Goal: Transaction & Acquisition: Purchase product/service

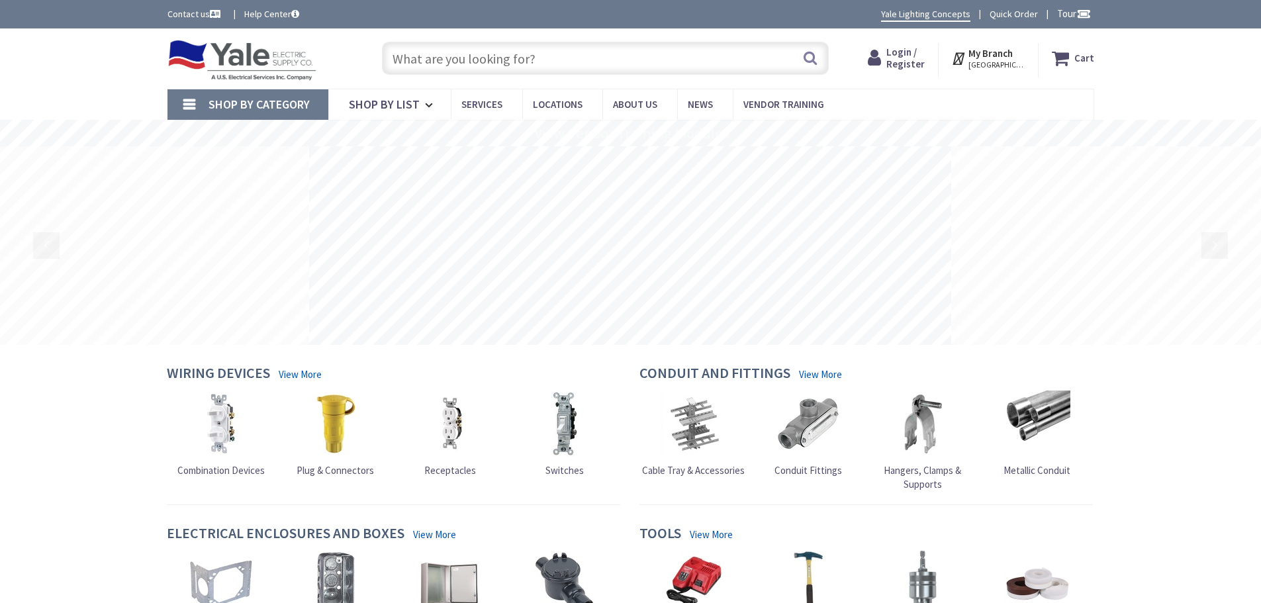
click at [484, 62] on input "text" at bounding box center [605, 58] width 447 height 33
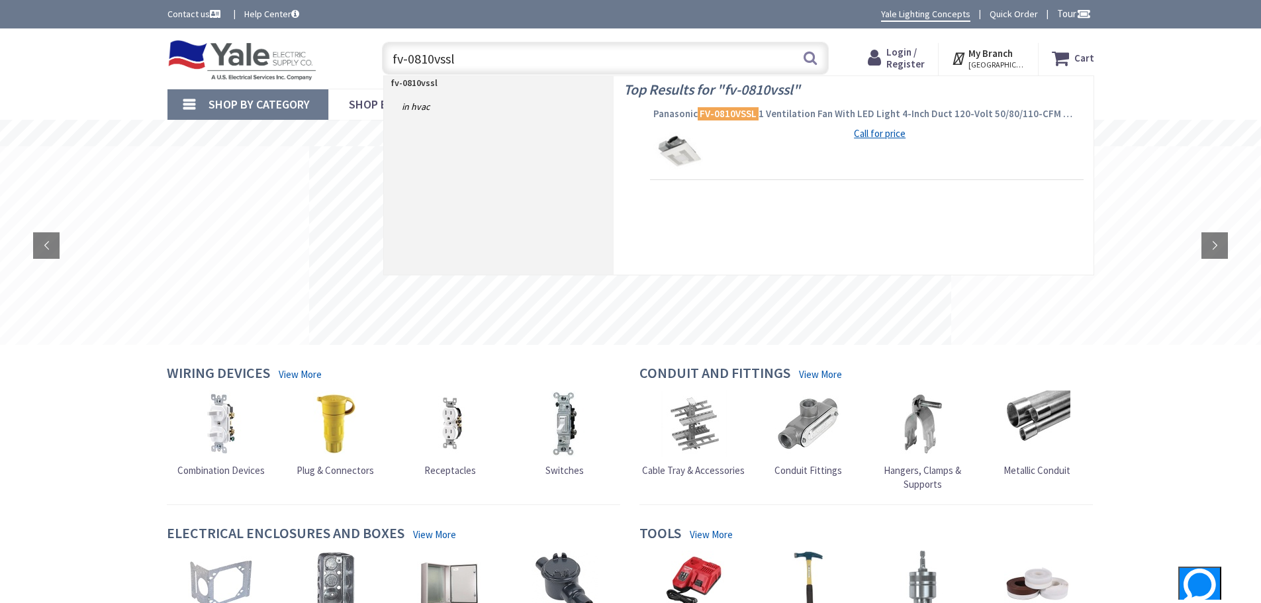
type input "fv-0810vssl"
click at [828, 116] on span "Panasonic FV-0810VSSL 1 Ventilation Fan With LED Light 4-Inch Duct 120-Volt 50/…" at bounding box center [866, 113] width 427 height 13
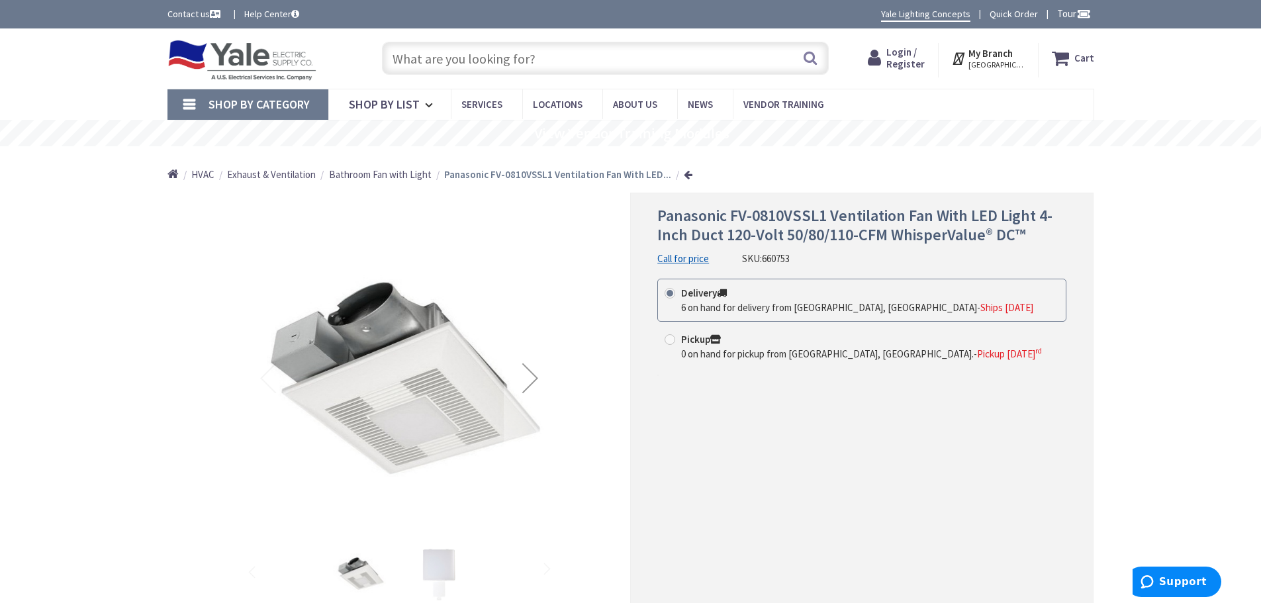
click at [907, 67] on span "Login / Register" at bounding box center [905, 58] width 38 height 24
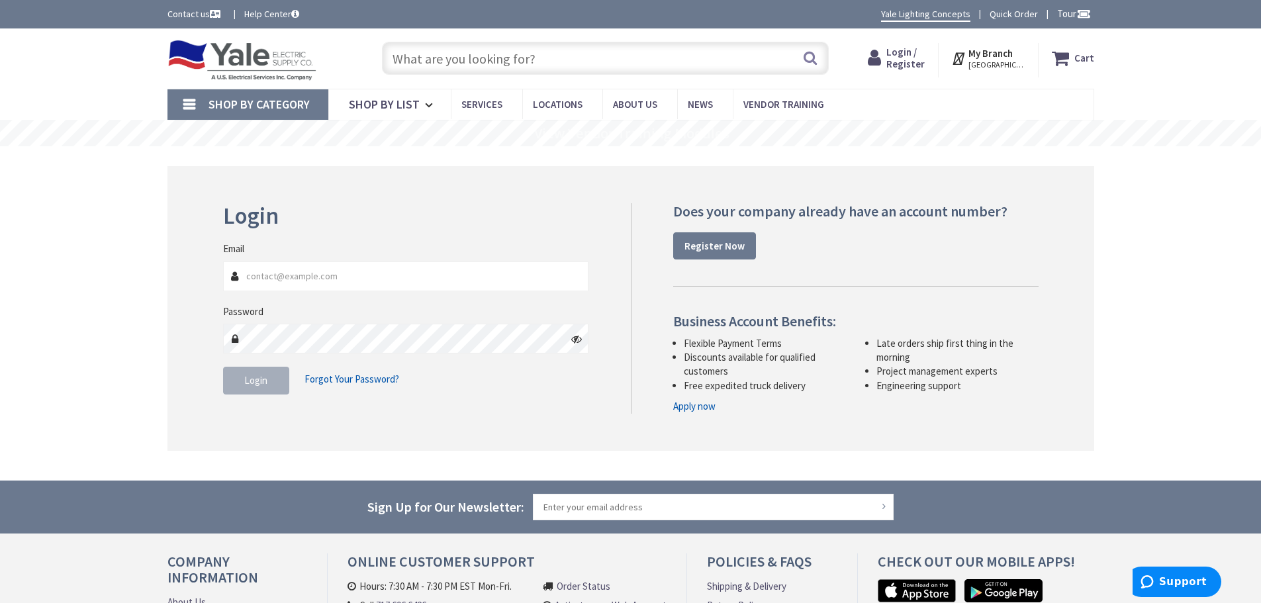
type input "scott@groffs.com"
click at [269, 382] on button "Login" at bounding box center [256, 381] width 66 height 28
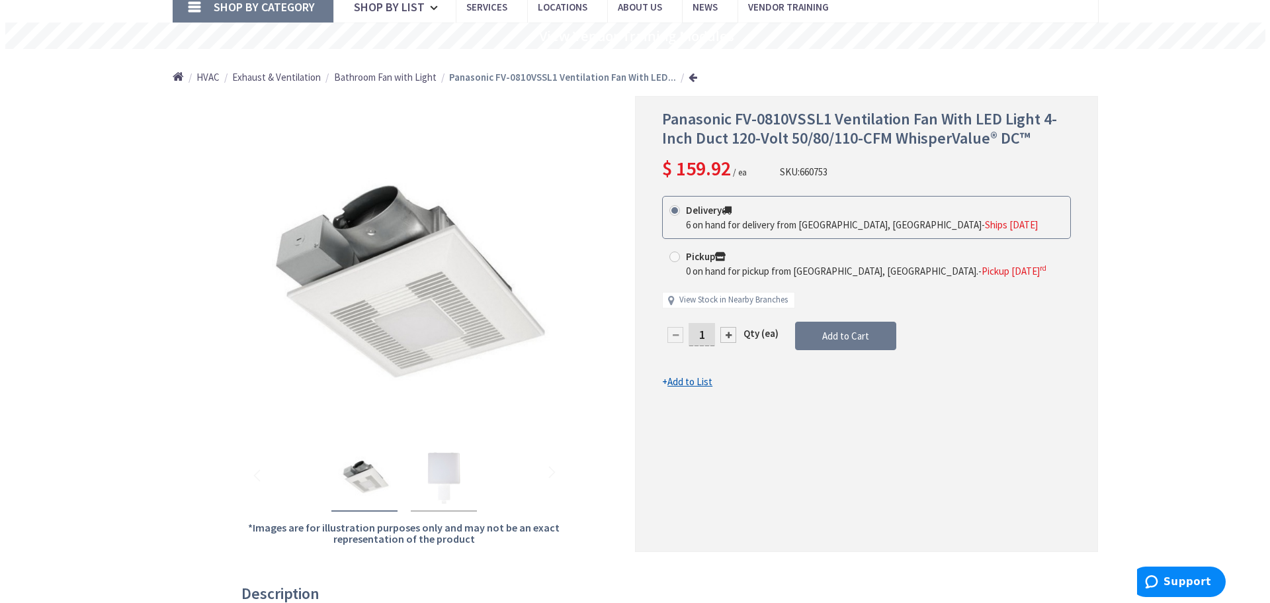
scroll to position [132, 0]
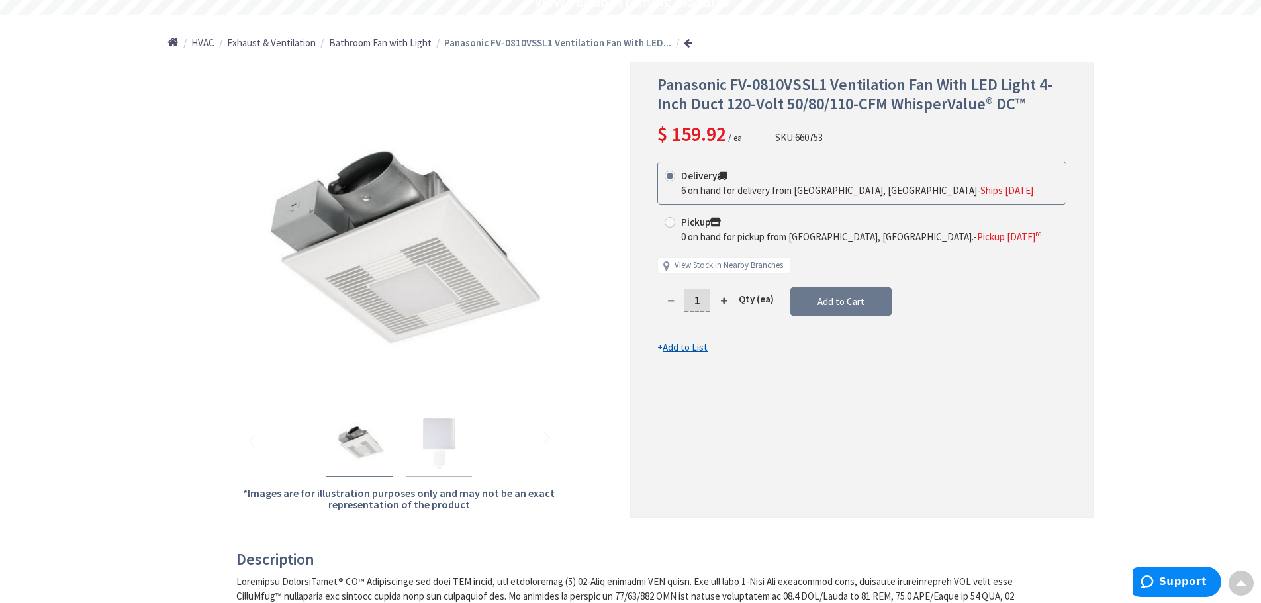
click at [725, 305] on div at bounding box center [723, 300] width 16 height 16
click at [725, 305] on div at bounding box center [862, 289] width 462 height 455
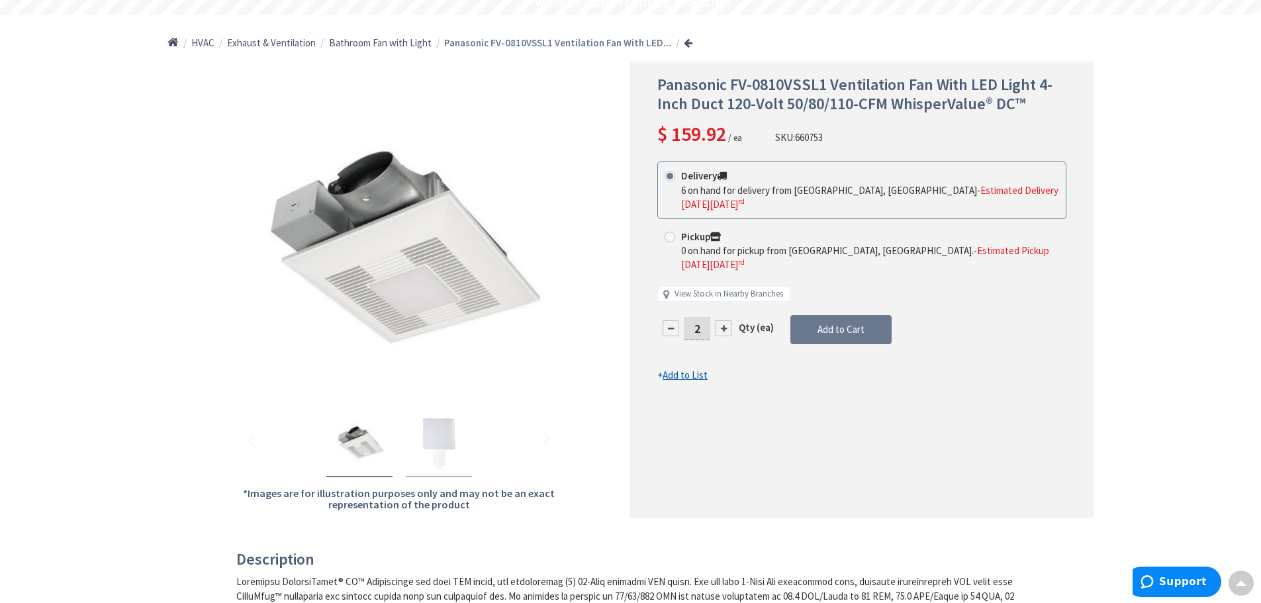
click at [725, 320] on div at bounding box center [723, 328] width 16 height 16
click at [723, 320] on div at bounding box center [723, 328] width 16 height 16
click at [674, 320] on div at bounding box center [670, 328] width 16 height 16
click at [720, 320] on div at bounding box center [723, 328] width 16 height 16
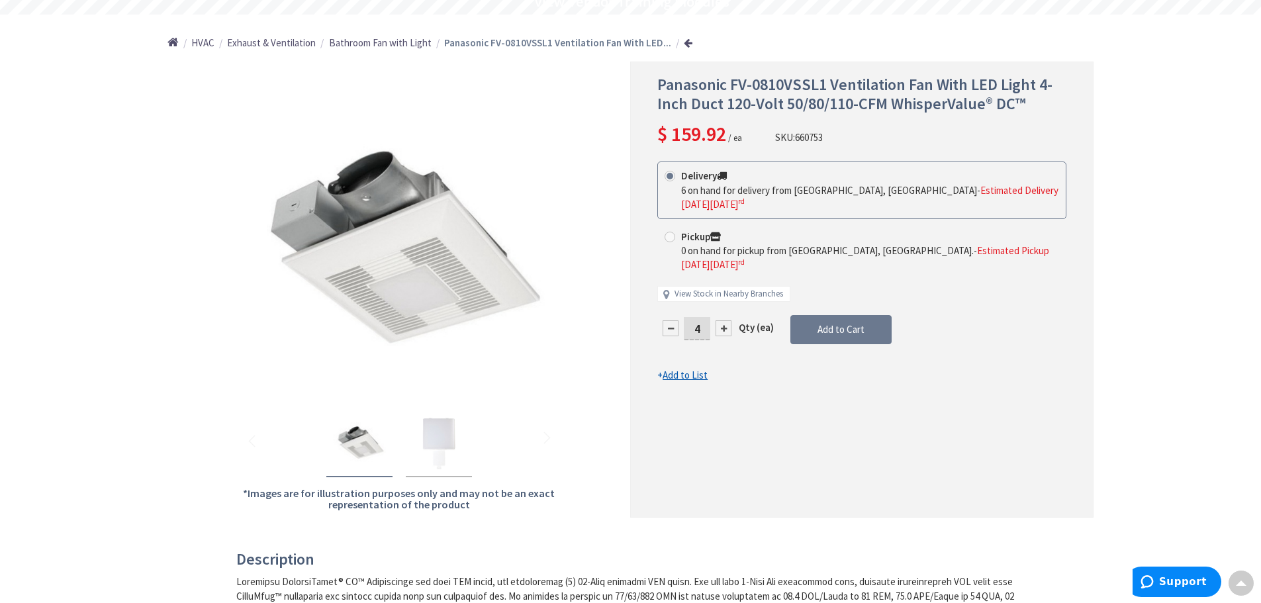
type input "5"
click at [838, 323] on button "Add to Cart" at bounding box center [840, 329] width 101 height 29
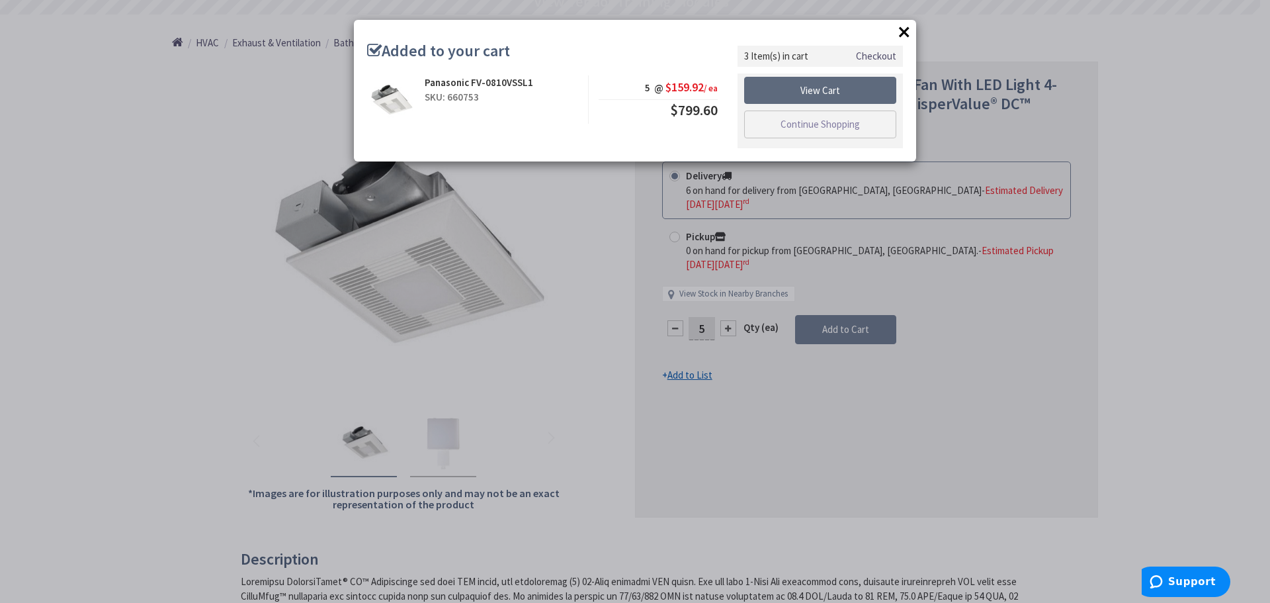
click at [812, 94] on link "View Cart" at bounding box center [820, 91] width 152 height 28
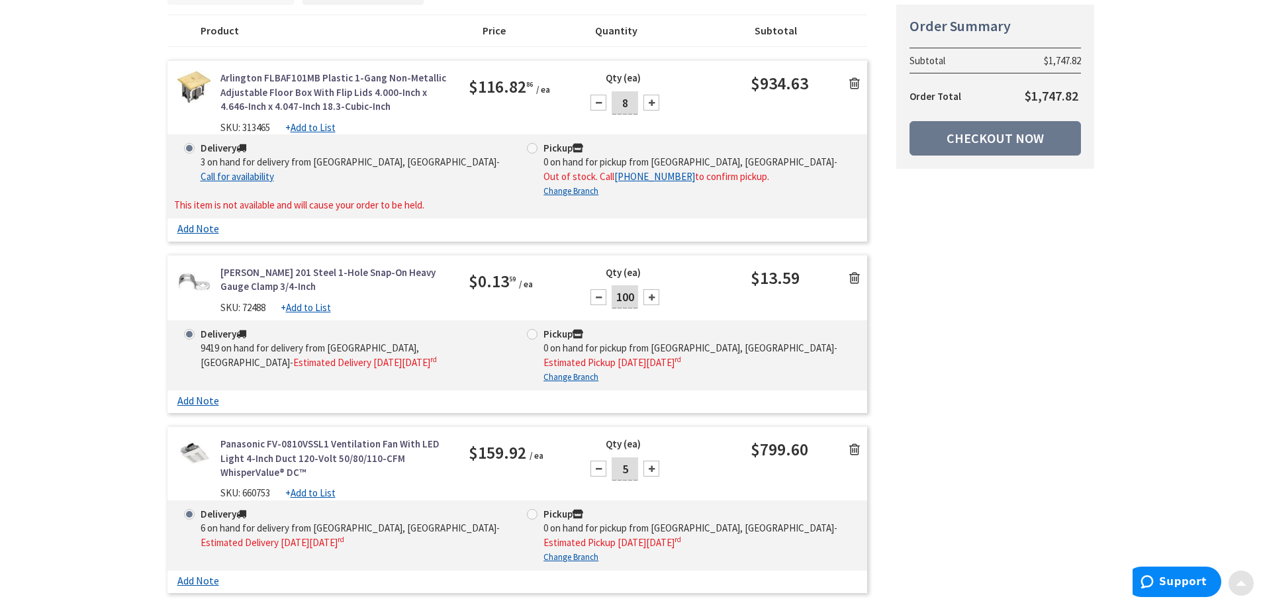
scroll to position [265, 0]
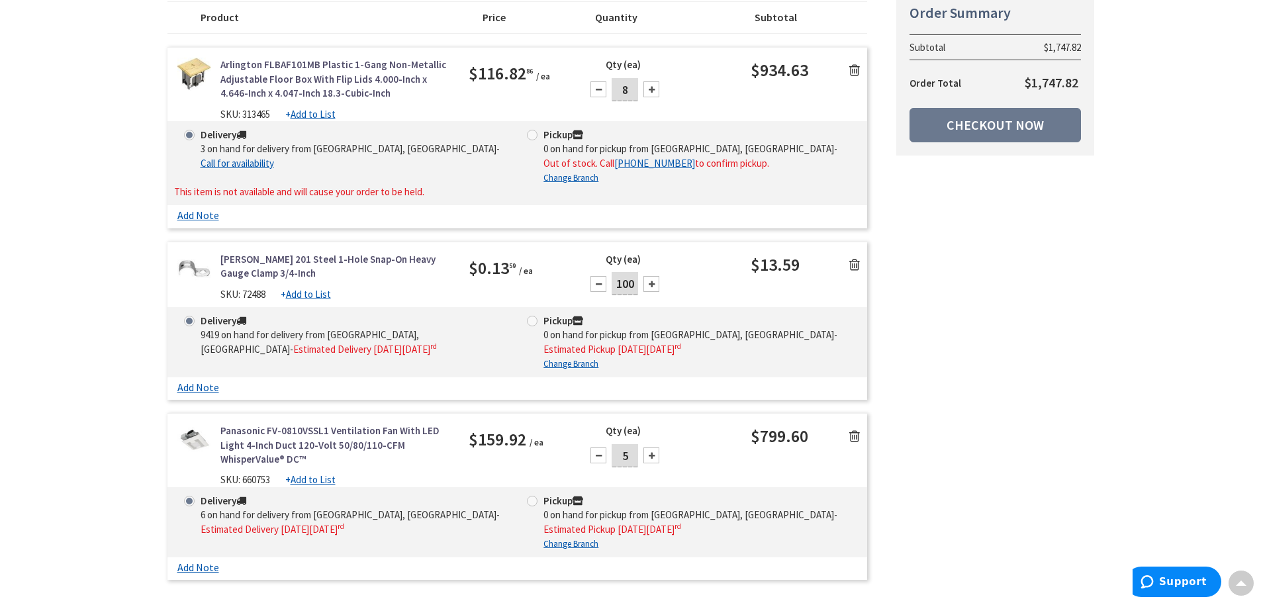
click at [107, 343] on div "Skip to Content Toggle Nav Search 3 3 3 items Cart My Cart" at bounding box center [630, 315] width 1261 height 1102
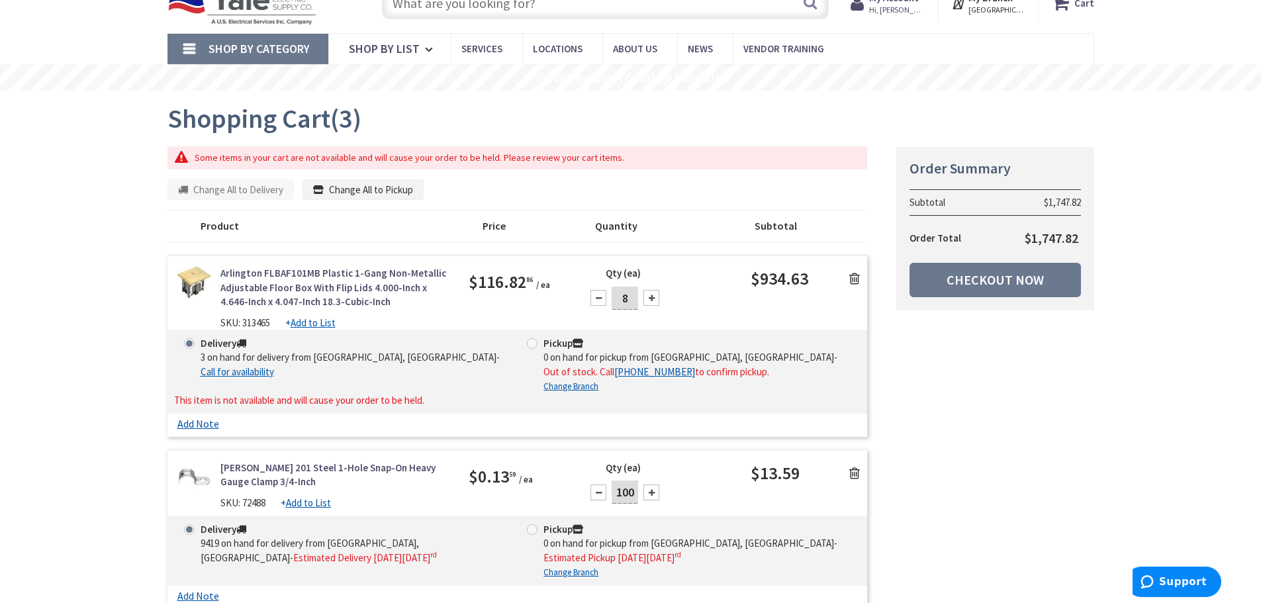
scroll to position [132, 0]
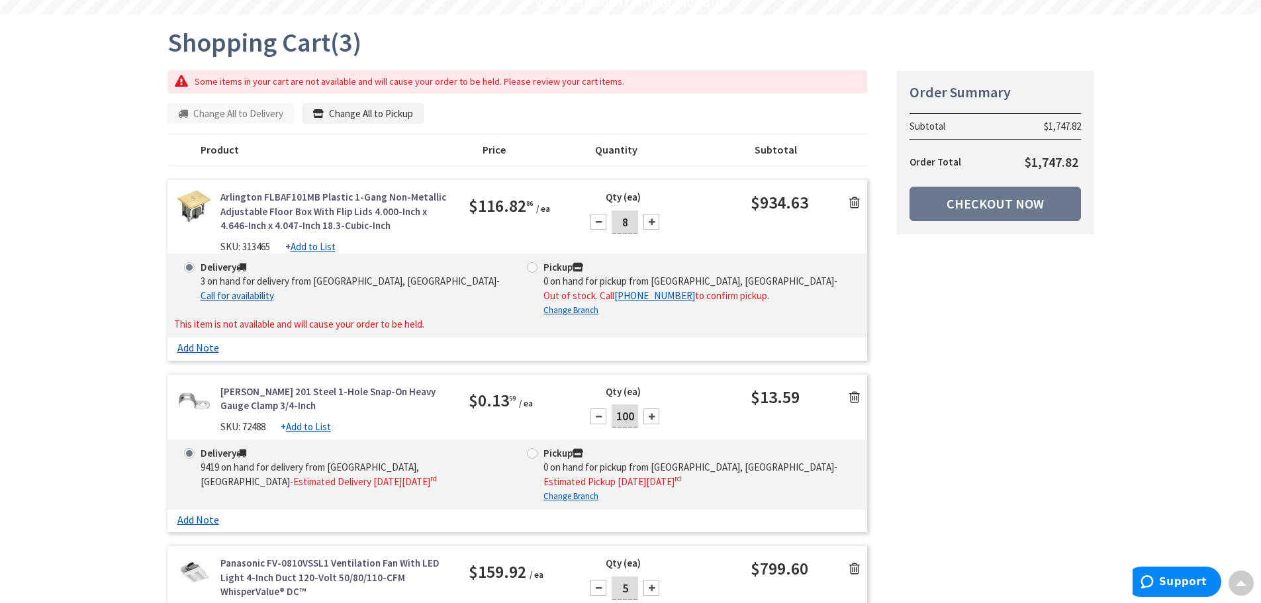
click at [854, 399] on icon at bounding box center [854, 396] width 11 height 13
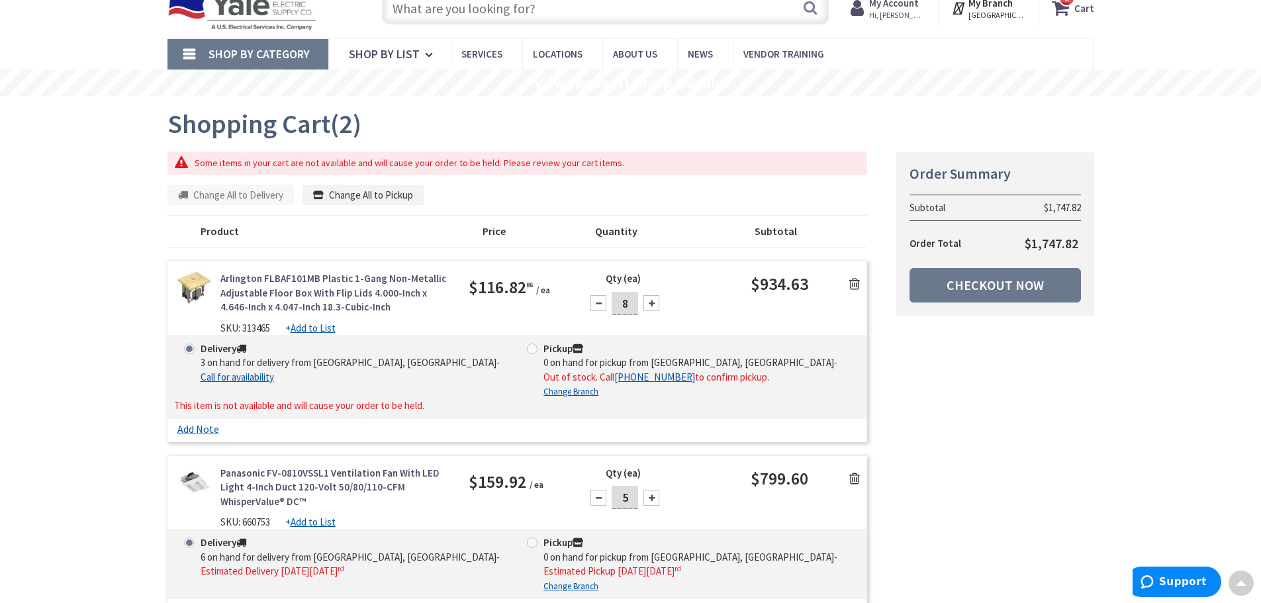
scroll to position [0, 0]
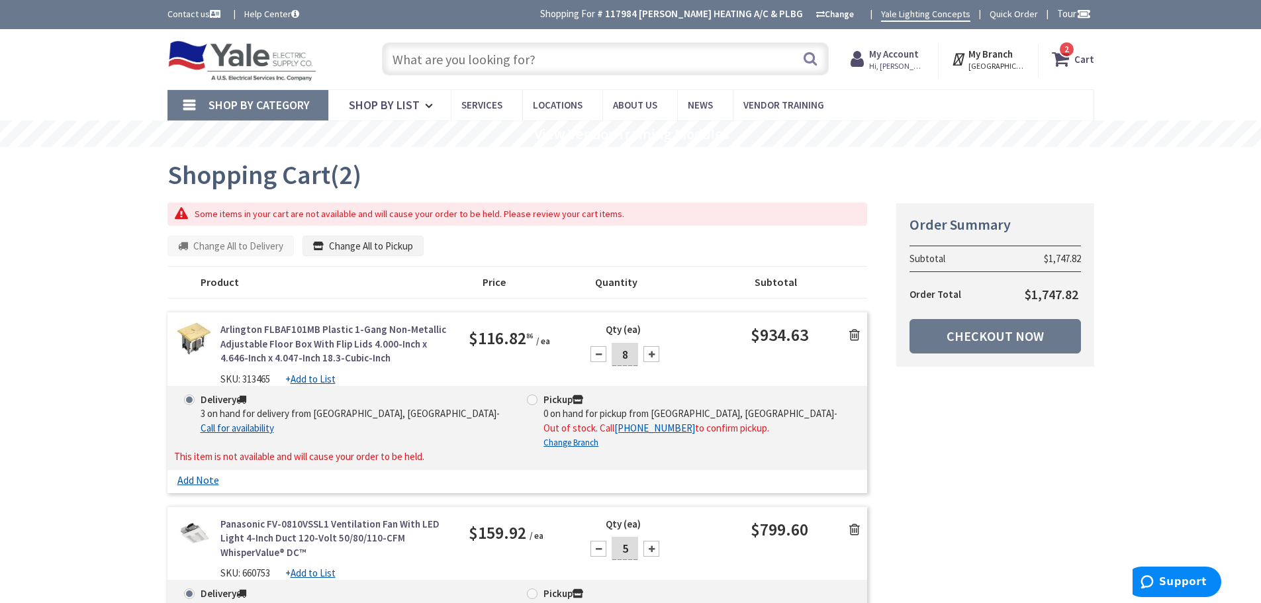
click at [856, 330] on icon at bounding box center [854, 334] width 11 height 13
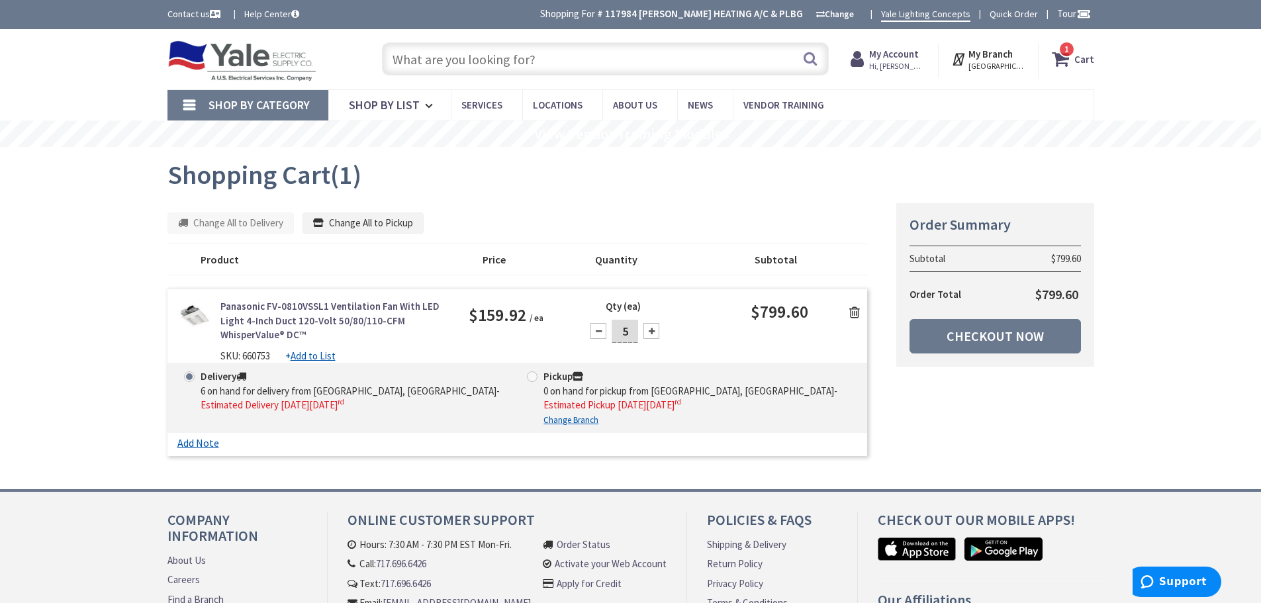
click at [594, 334] on div at bounding box center [598, 331] width 16 height 16
type input "4"
click at [989, 341] on link "Checkout Now" at bounding box center [994, 336] width 171 height 34
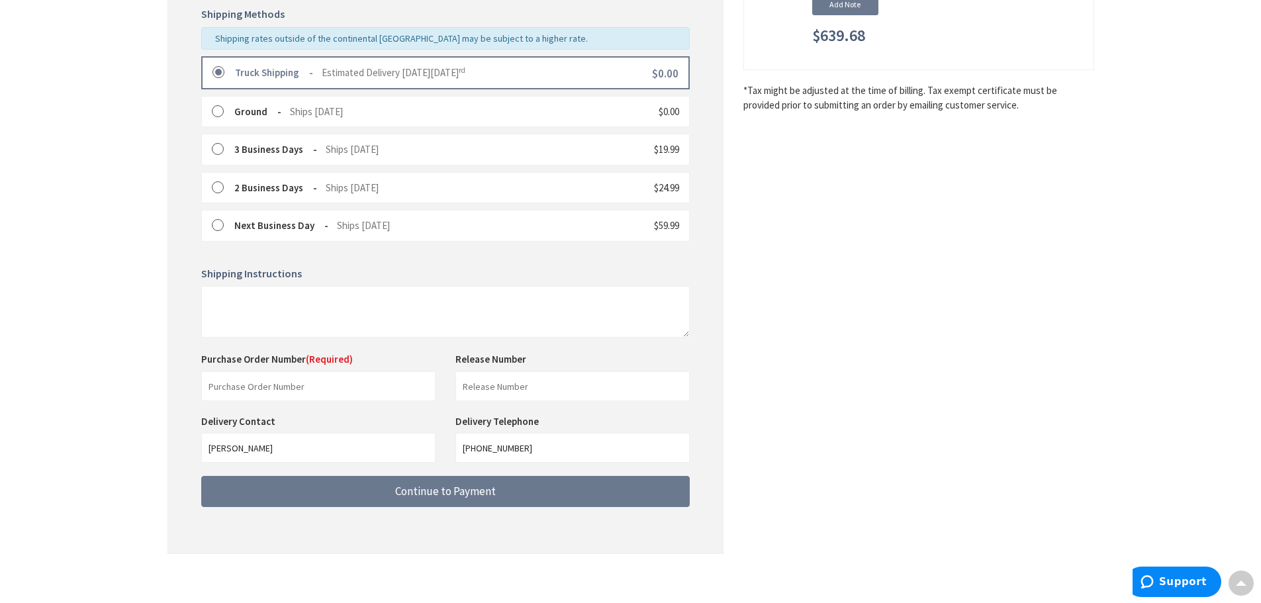
scroll to position [331, 0]
click at [308, 392] on input "text" at bounding box center [318, 386] width 234 height 30
type input "143640 - [PERSON_NAME]"
type input "[PERSON_NAME]"
click at [305, 445] on input "[PERSON_NAME]" at bounding box center [318, 447] width 234 height 30
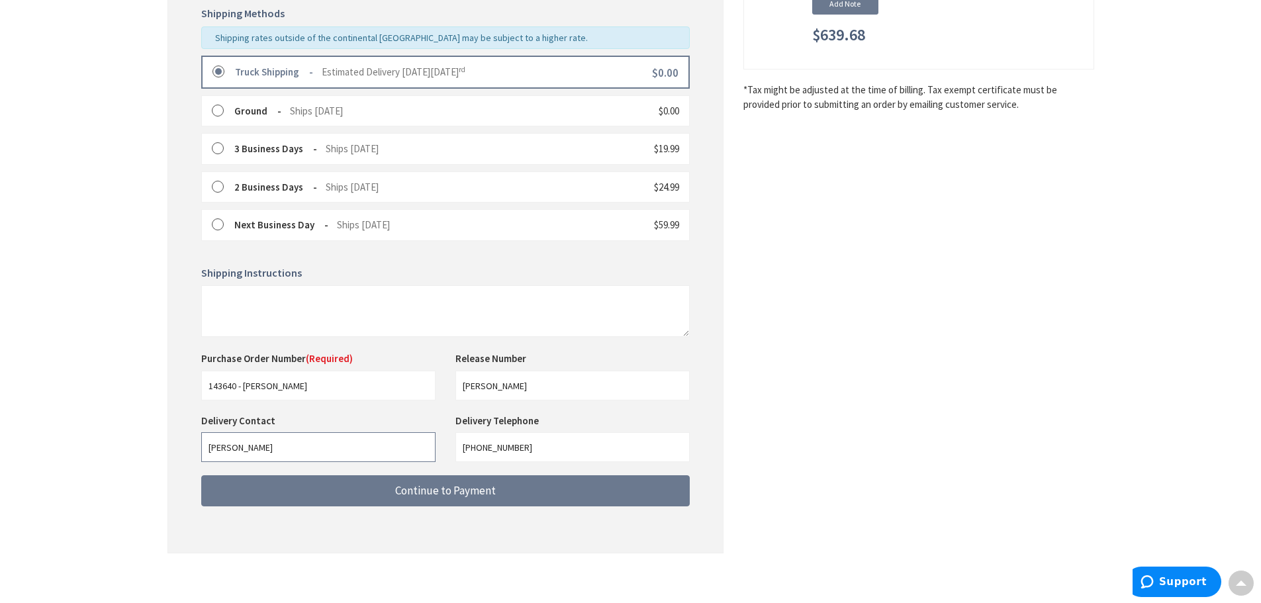
click at [305, 445] on input "[PERSON_NAME]" at bounding box center [318, 447] width 234 height 30
type input "Josh Brubaker"
click at [543, 442] on input "717-464-9446" at bounding box center [572, 447] width 234 height 30
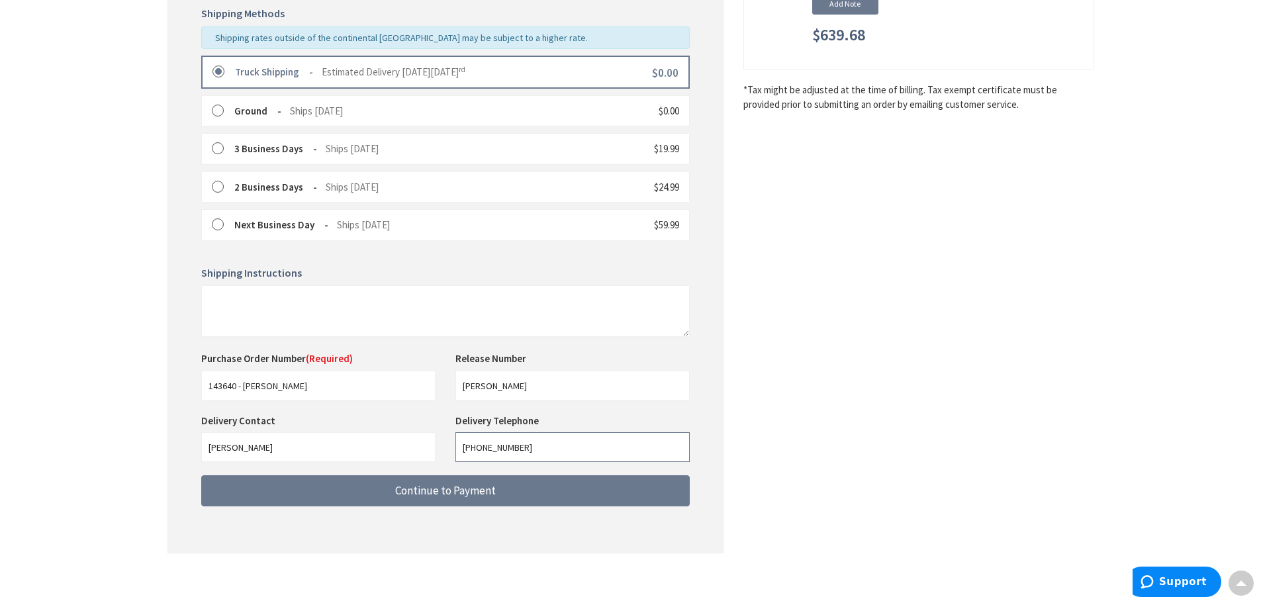
click at [543, 442] on input "717-464-9446" at bounding box center [572, 447] width 234 height 30
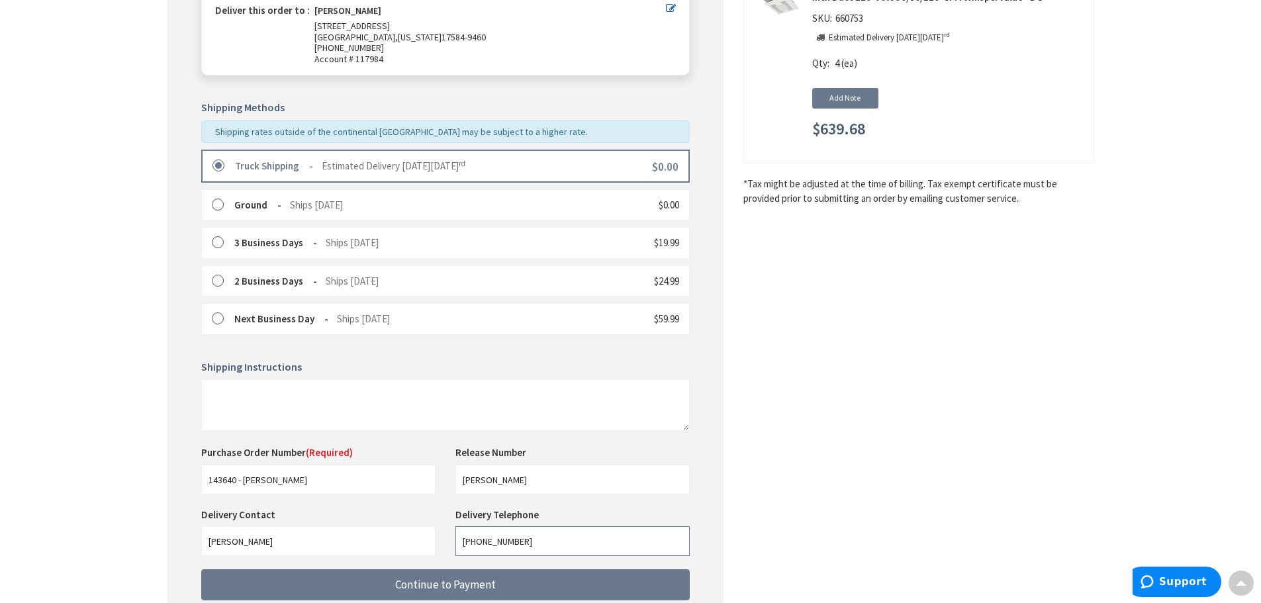
scroll to position [337, 0]
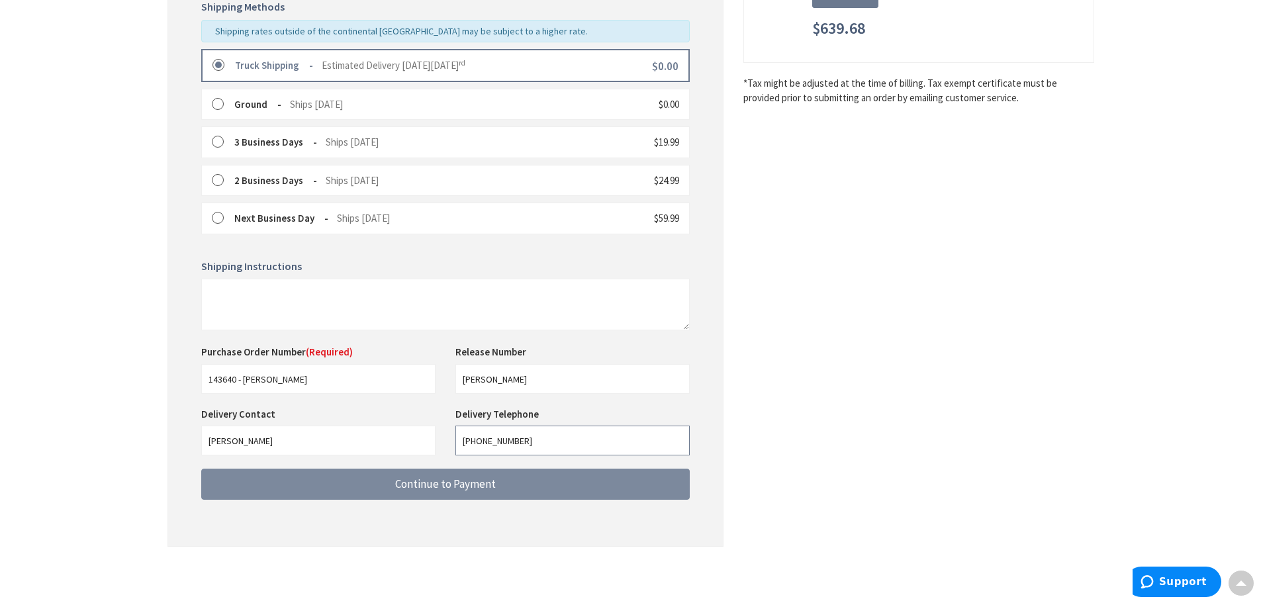
type input "717-587-6708"
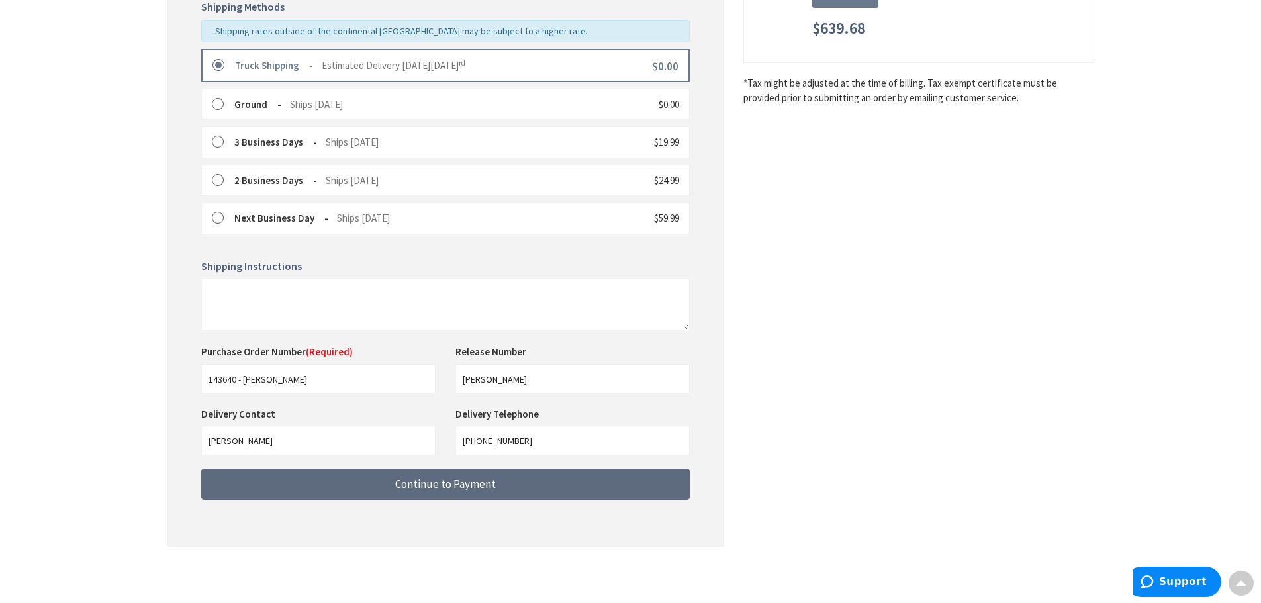
click at [429, 492] on button "Continue to Payment" at bounding box center [445, 483] width 488 height 31
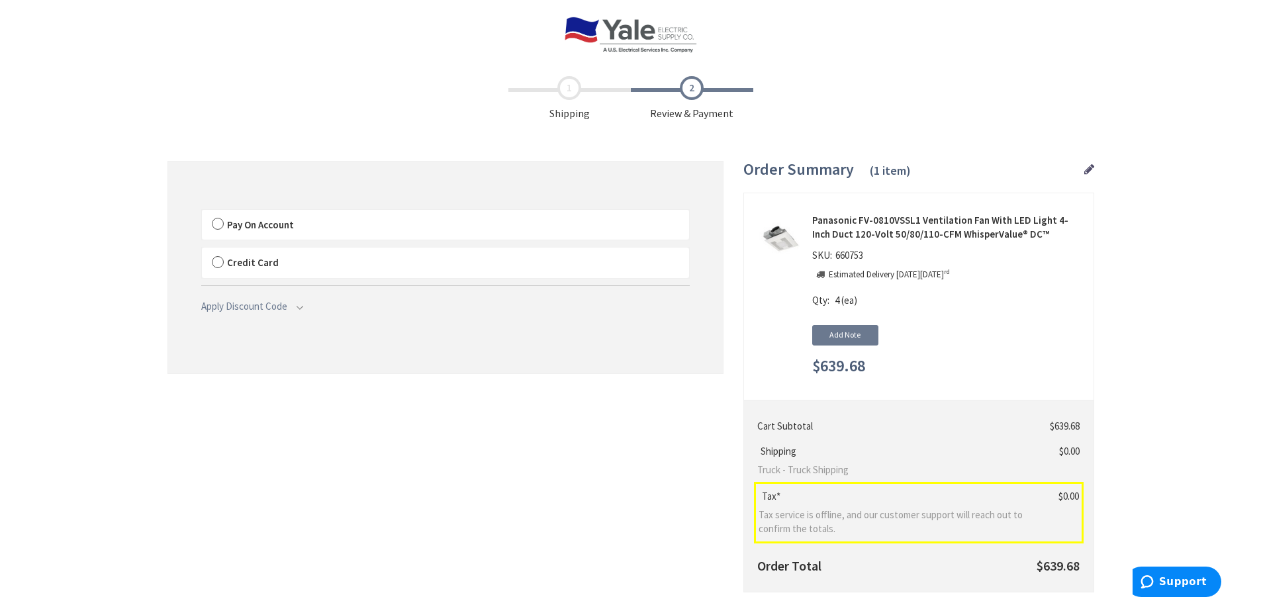
click at [222, 224] on label "Pay On Account" at bounding box center [445, 225] width 487 height 30
click at [214, 224] on label "Pay On Account" at bounding box center [445, 225] width 487 height 30
click at [202, 212] on input "Pay On Account" at bounding box center [202, 212] width 0 height 0
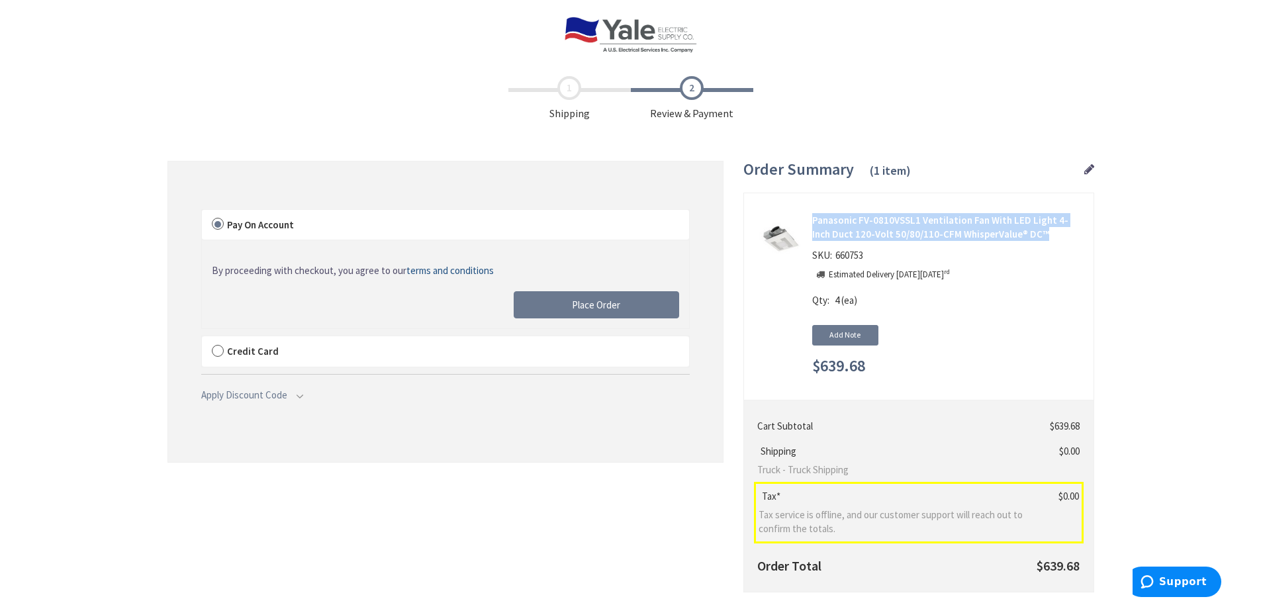
drag, startPoint x: 1030, startPoint y: 232, endPoint x: 811, endPoint y: 226, distance: 219.1
click at [811, 226] on div "Panasonic FV-0810VSSL1 Ventilation Fan With LED Light 4-Inch Duct 120-Volt 50/8…" at bounding box center [919, 295] width 330 height 165
copy strong "Panasonic FV-0810VSSL1 Ventilation Fan With LED Light 4-Inch Duct 120-Volt 50/8…"
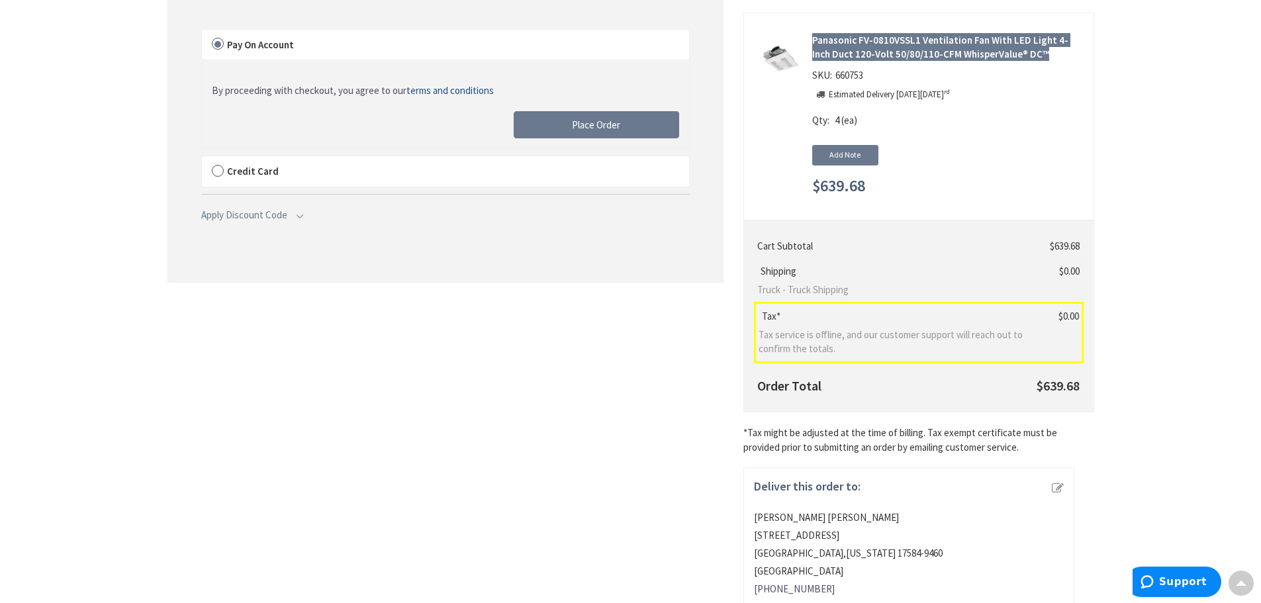
scroll to position [109, 0]
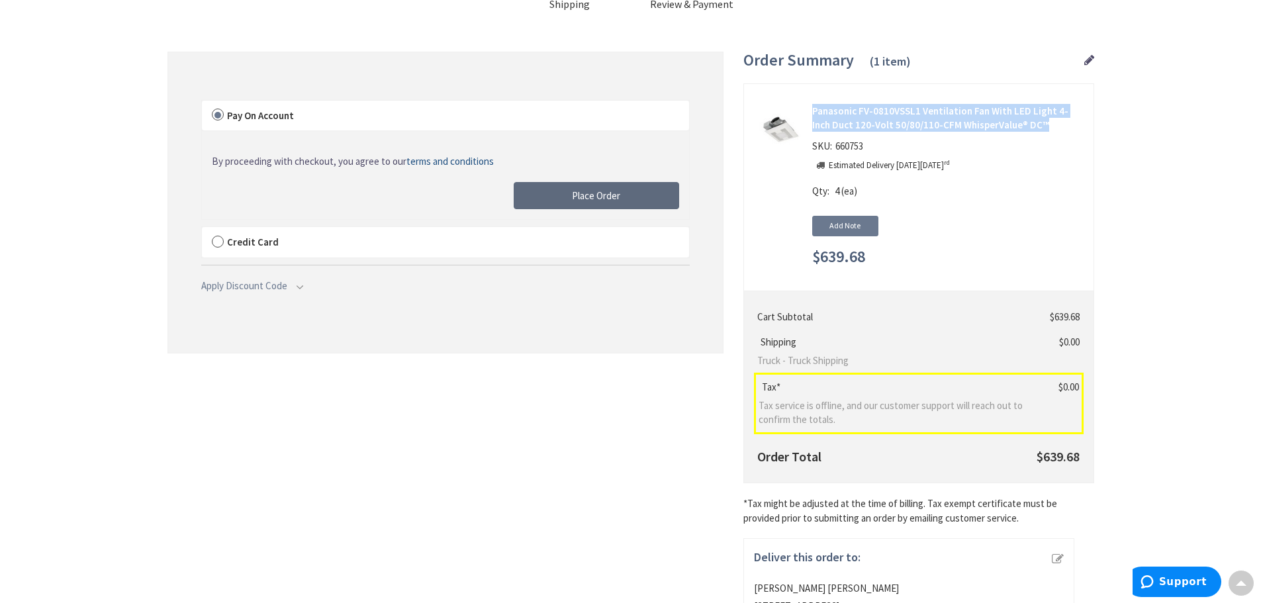
drag, startPoint x: 611, startPoint y: 203, endPoint x: 943, endPoint y: 174, distance: 332.8
click at [611, 202] on button "Place Order" at bounding box center [595, 196] width 165 height 28
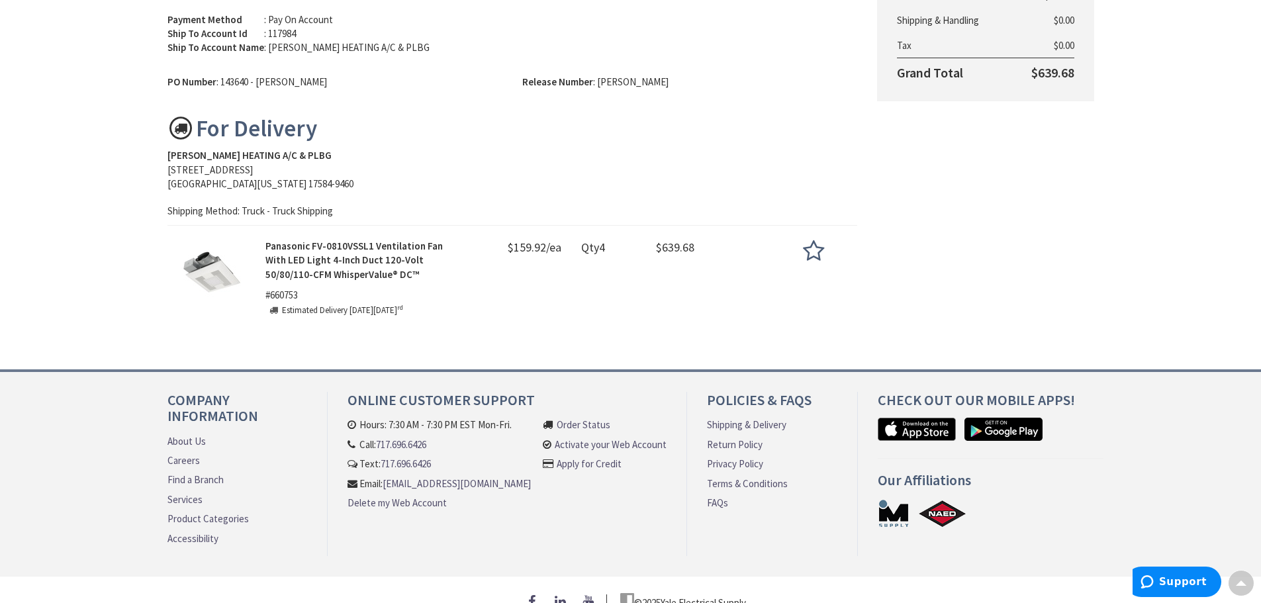
scroll to position [265, 0]
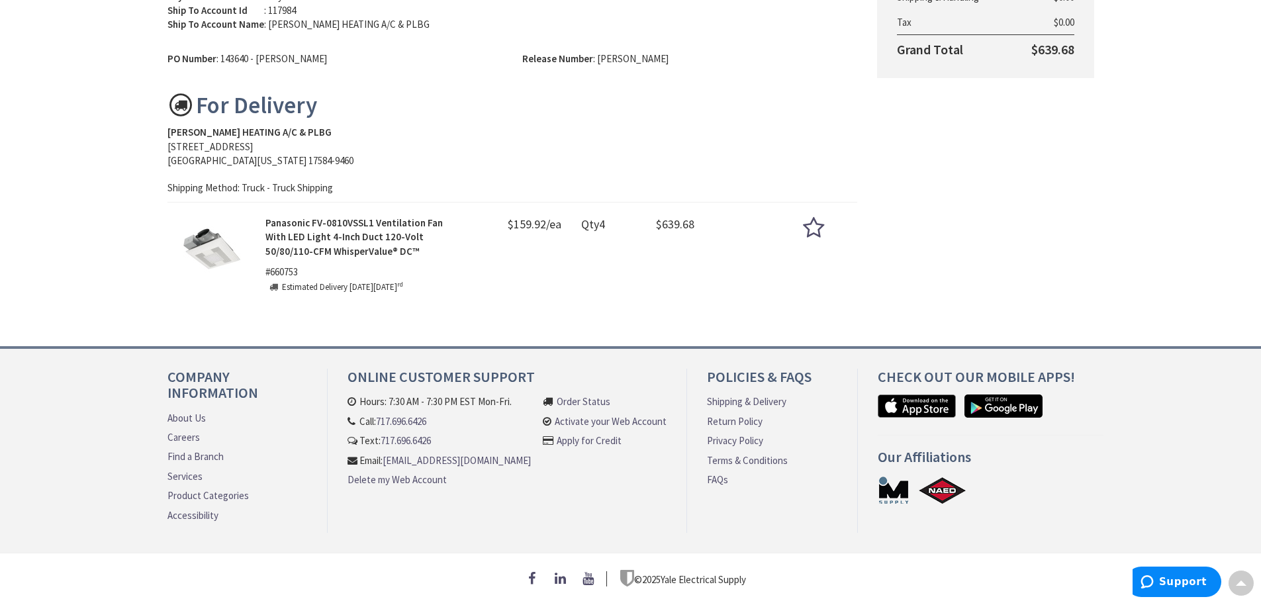
click at [810, 230] on icon at bounding box center [814, 227] width 22 height 23
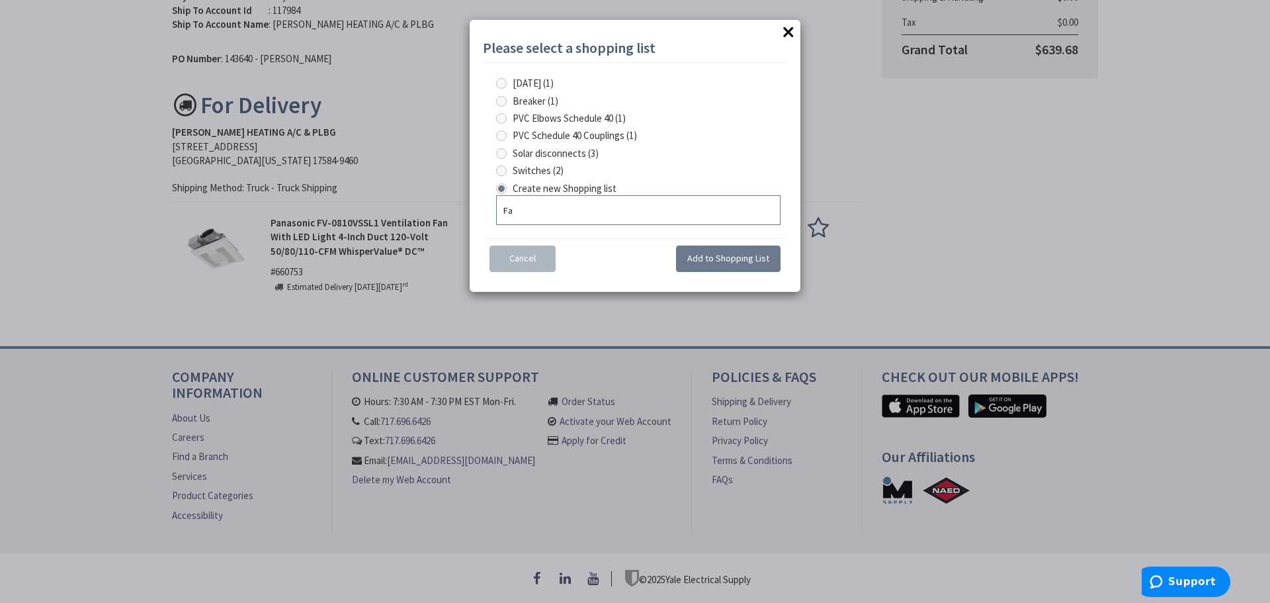
type input "F"
click at [735, 259] on span "Add to Shopping List" at bounding box center [728, 258] width 82 height 12
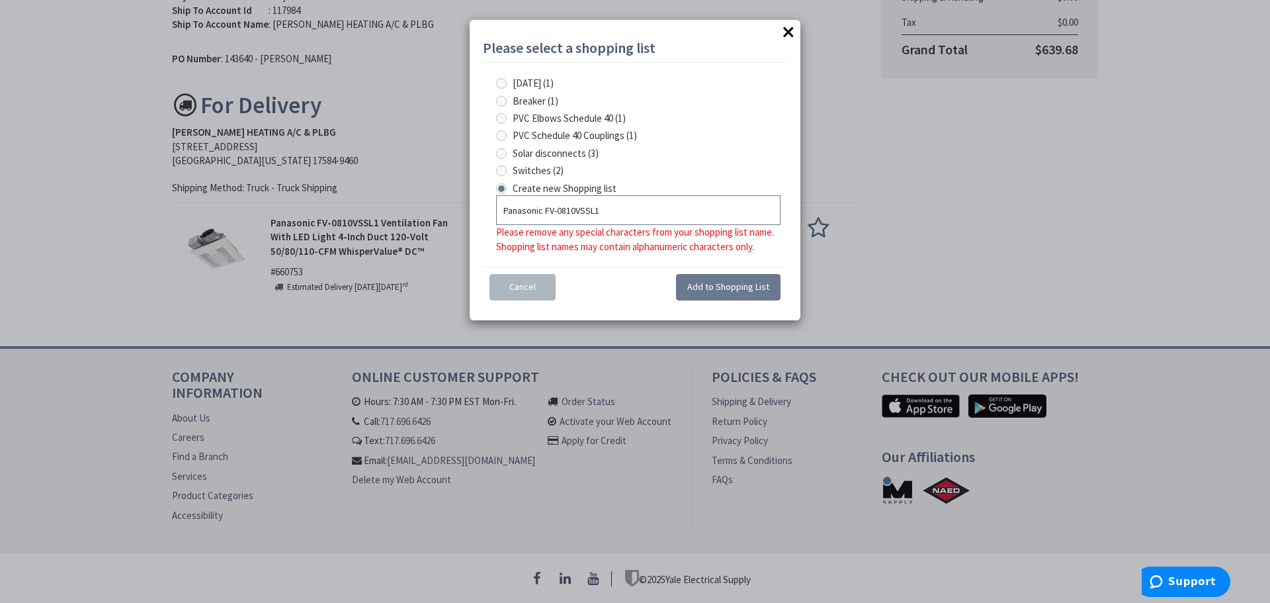
click at [556, 211] on input "Panasonic FV-0810VSSL1" at bounding box center [638, 210] width 285 height 30
type input "Panasonic FV 0810VSSL1"
click at [701, 293] on button "Add to Shopping List" at bounding box center [728, 287] width 105 height 26
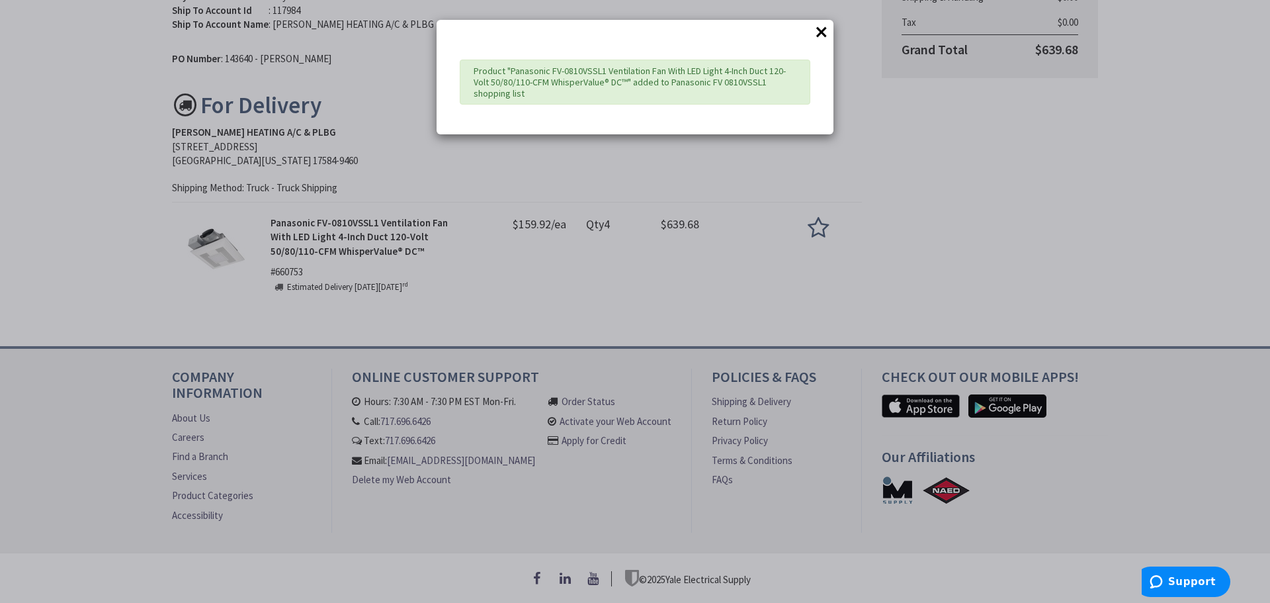
click at [822, 38] on button "×" at bounding box center [822, 32] width 20 height 20
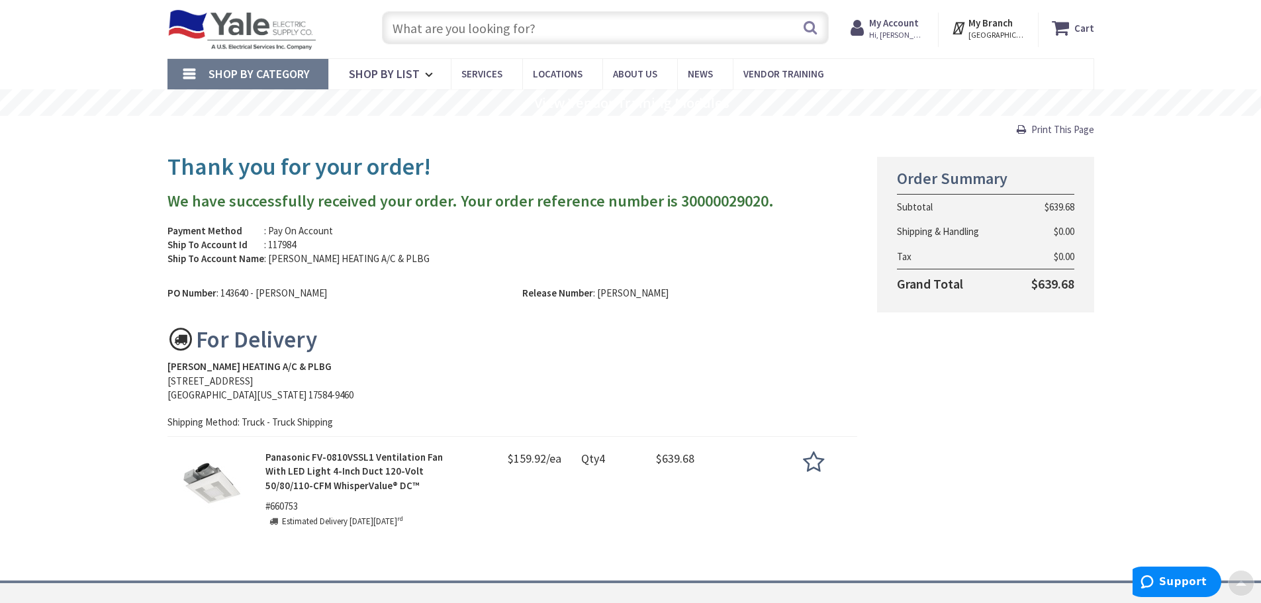
scroll to position [0, 0]
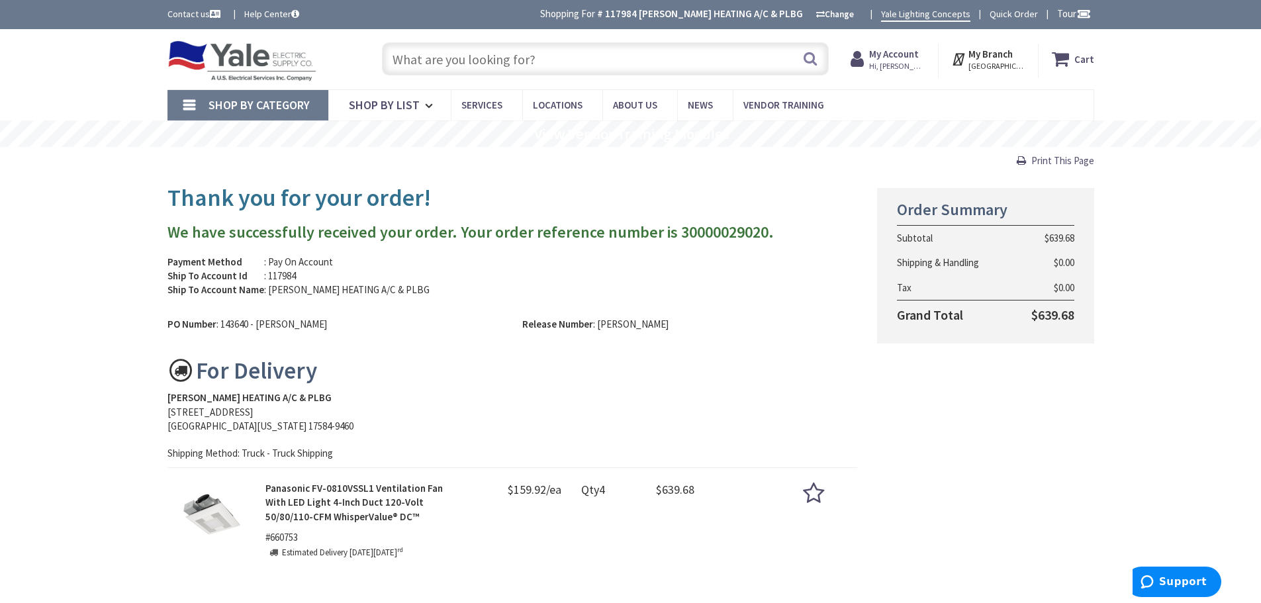
click at [815, 496] on icon at bounding box center [814, 493] width 22 height 23
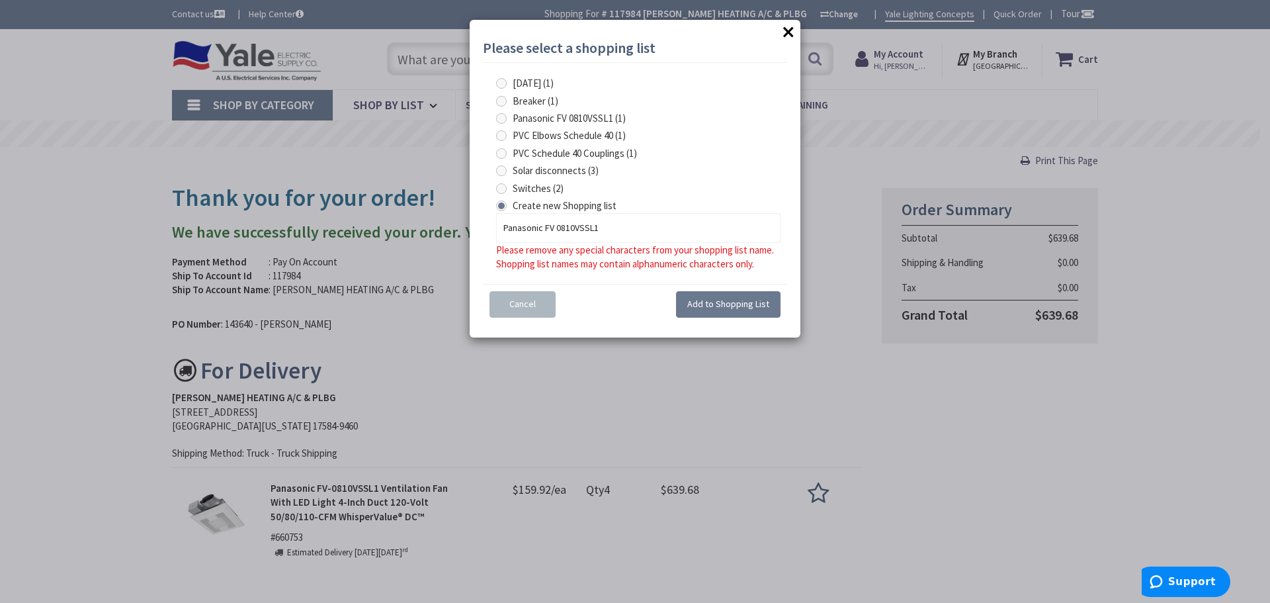
click at [791, 29] on button "×" at bounding box center [789, 32] width 20 height 20
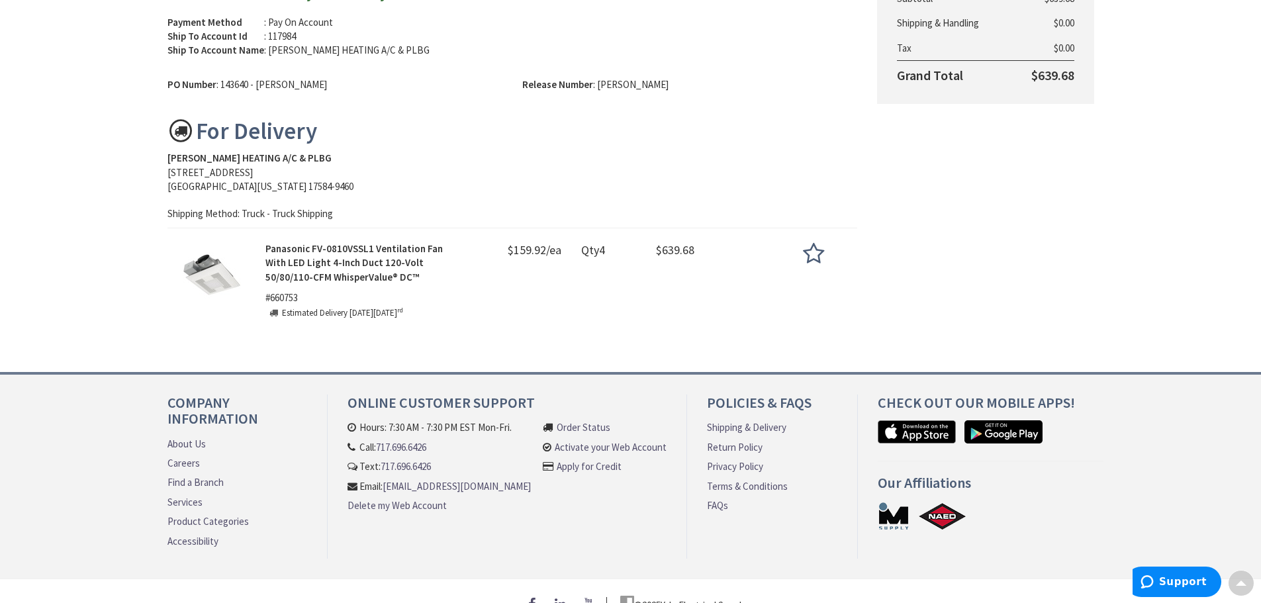
scroll to position [216, 0]
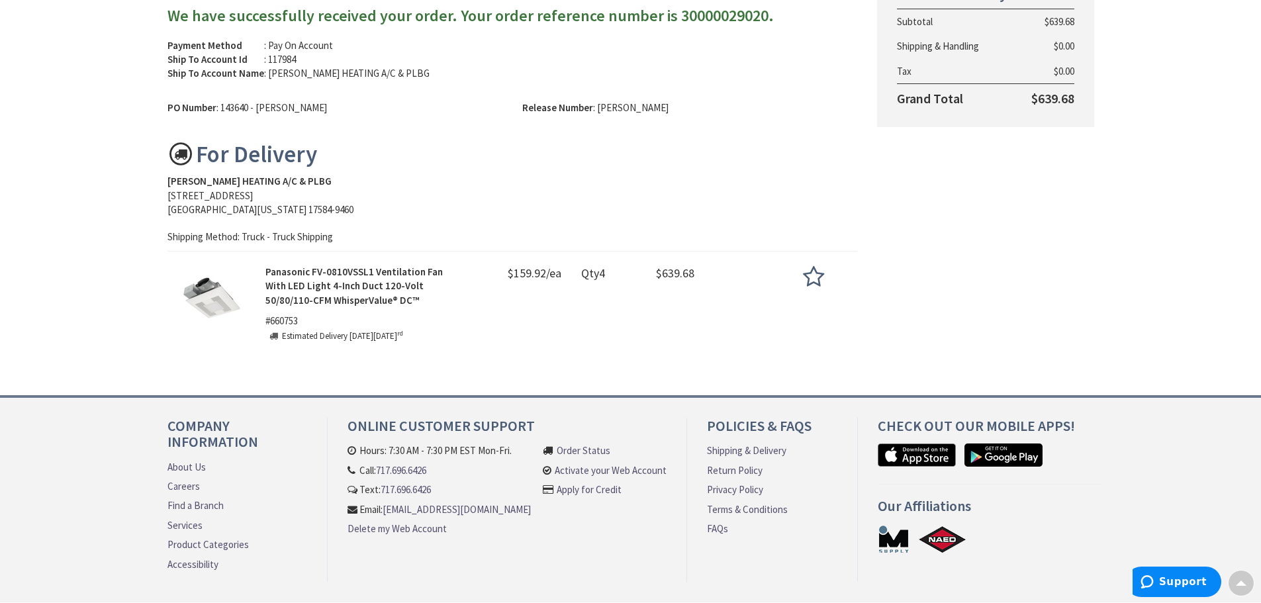
click at [962, 300] on div "Thank you for your order! We have successfully received your order. Your order …" at bounding box center [630, 162] width 946 height 408
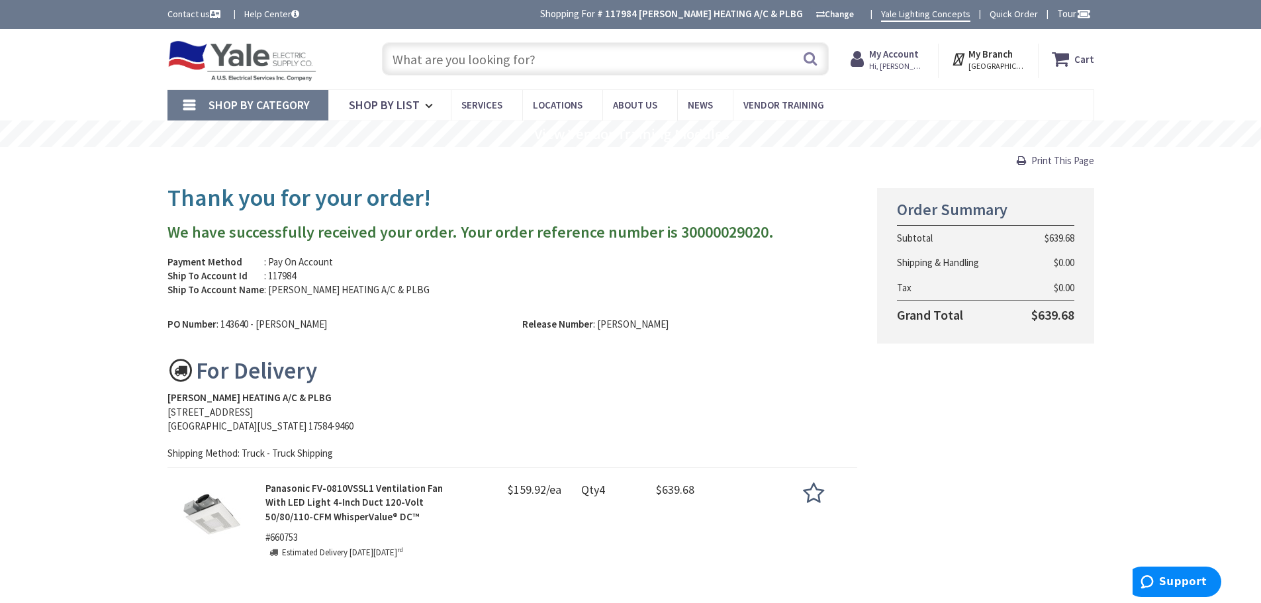
drag, startPoint x: 130, startPoint y: 363, endPoint x: 457, endPoint y: 380, distance: 326.7
click at [398, 377] on div "Skip to Content Toggle Nav Search Cart My Cart Close" at bounding box center [630, 447] width 1261 height 836
click at [466, 382] on div "For Delivery" at bounding box center [512, 370] width 690 height 26
